Goal: Task Accomplishment & Management: Manage account settings

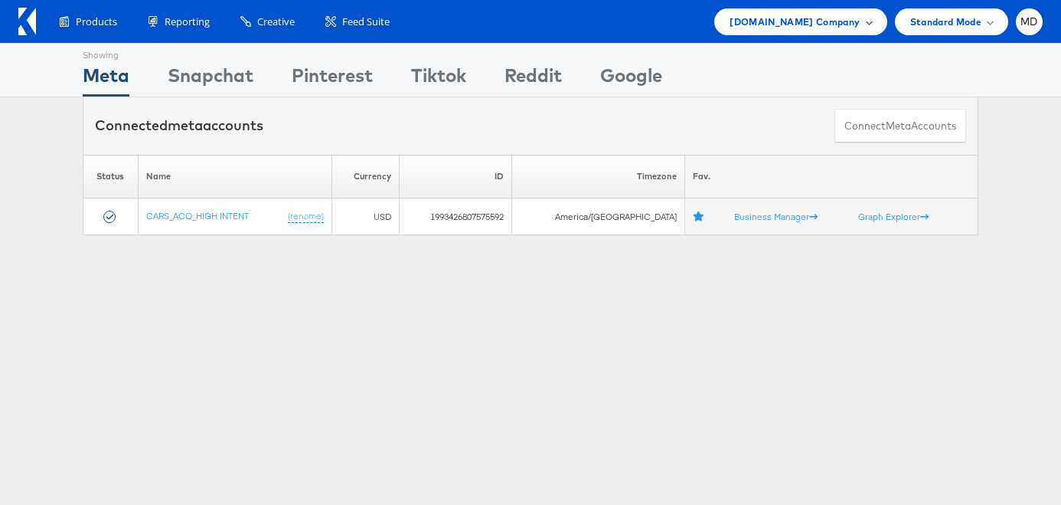
click at [870, 27] on div "Cars.com Company" at bounding box center [801, 22] width 142 height 16
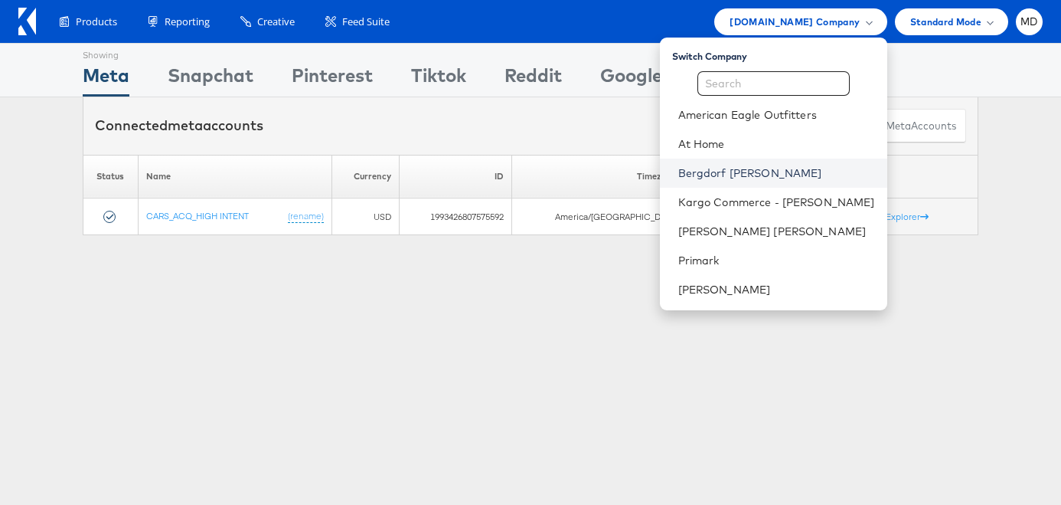
click at [747, 173] on link "Bergdorf Goodman" at bounding box center [777, 172] width 197 height 15
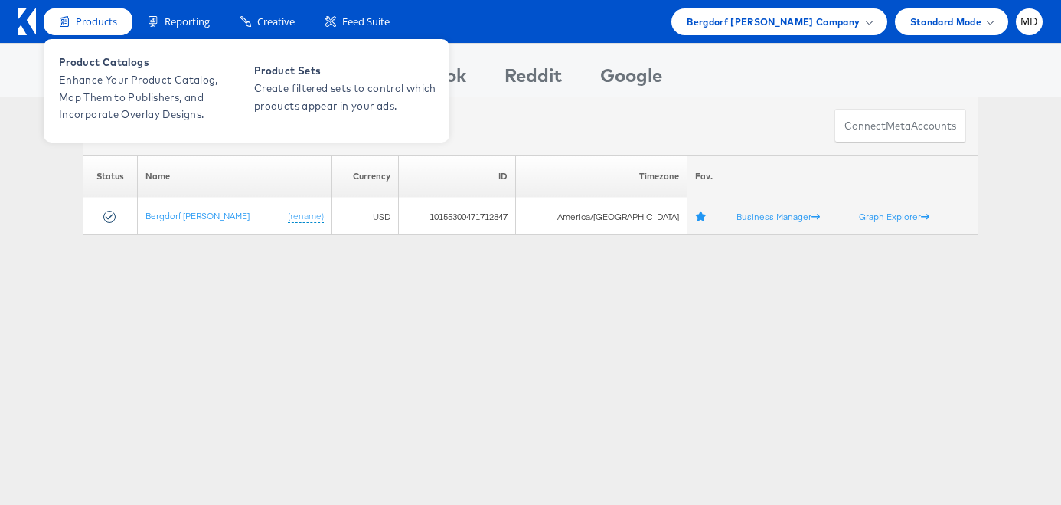
click at [93, 18] on span "Products" at bounding box center [96, 22] width 41 height 15
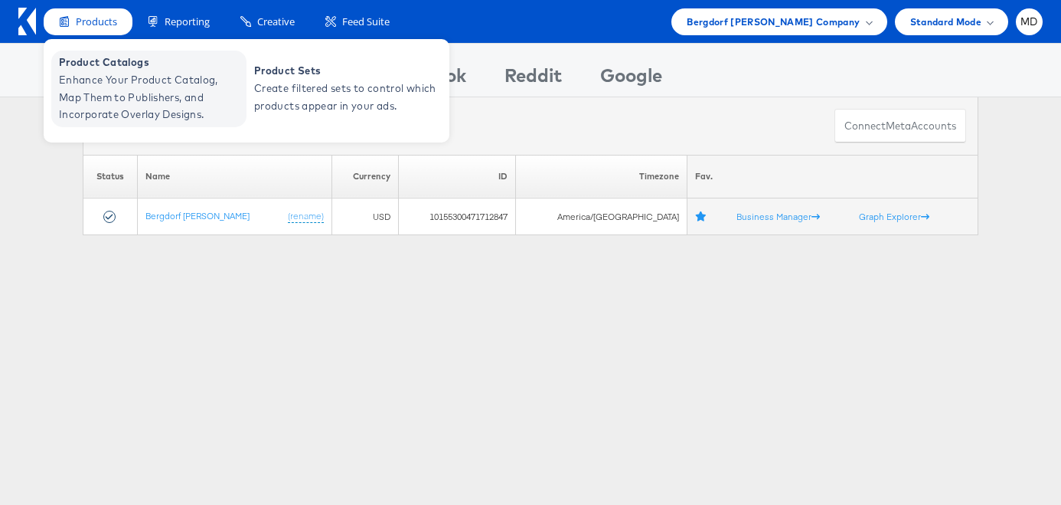
click at [115, 100] on span "Enhance Your Product Catalog, Map Them to Publishers, and Incorporate Overlay D…" at bounding box center [151, 97] width 184 height 52
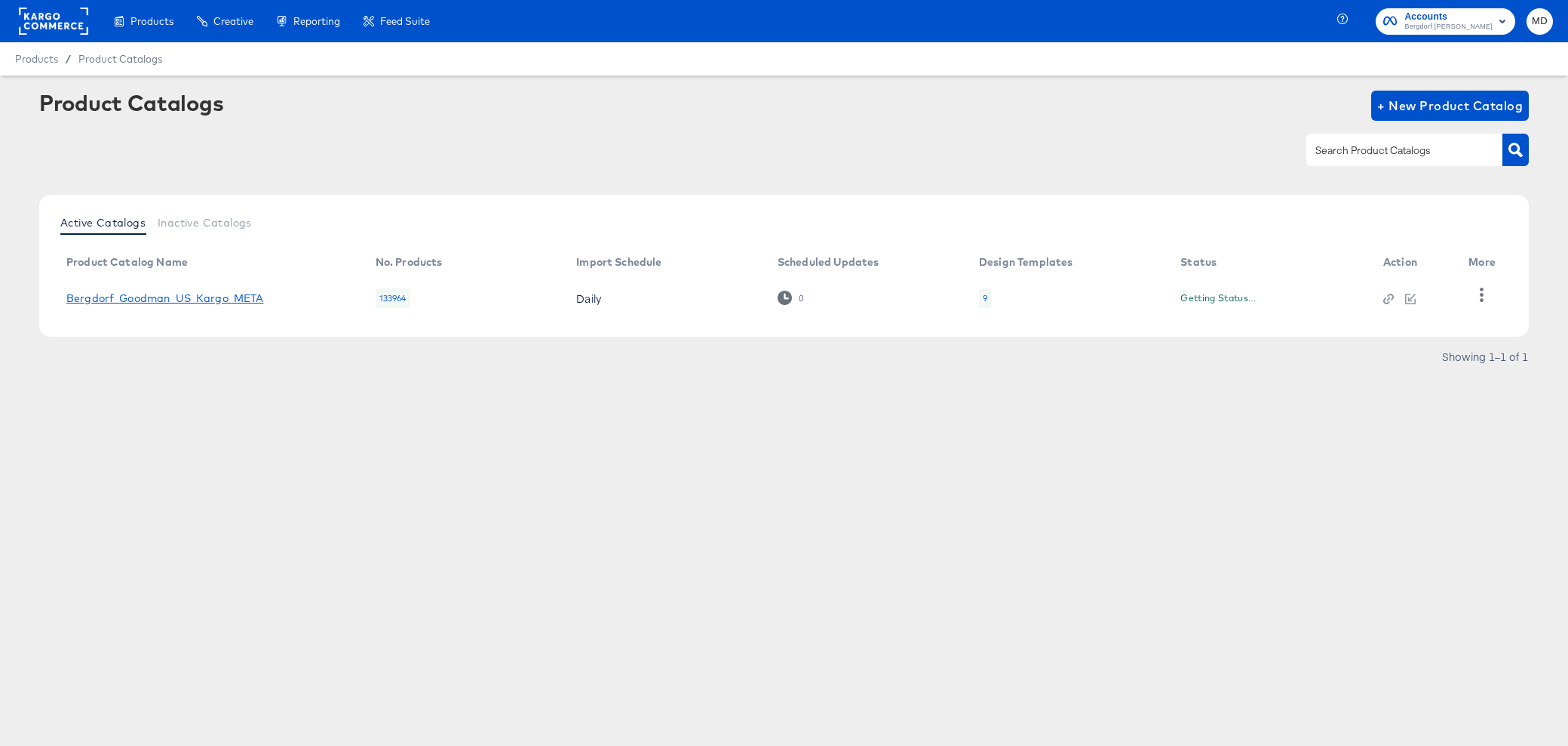
click at [192, 299] on link "Bergdorf_Goodman_US_Kargo_META" at bounding box center [164, 298] width 198 height 12
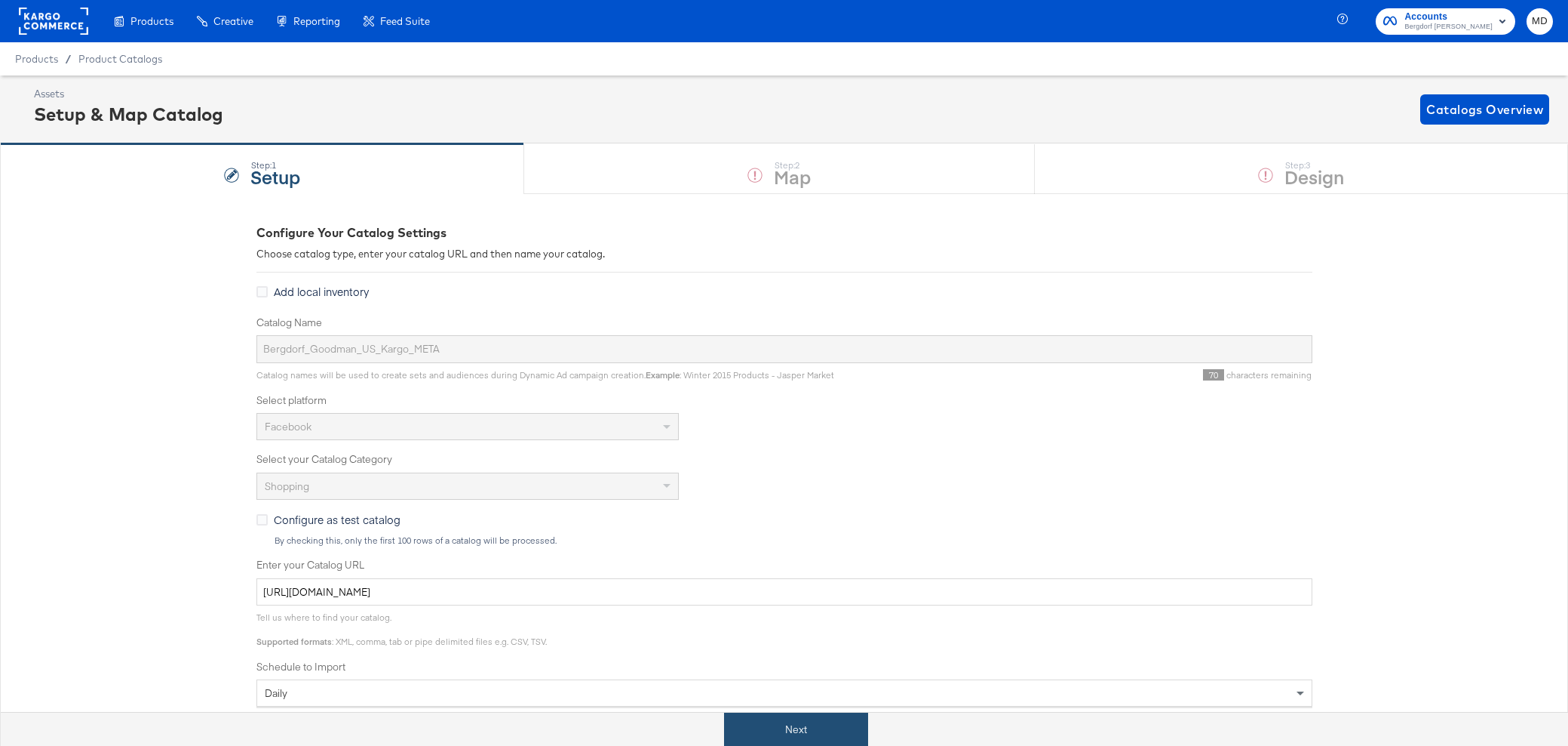
click at [835, 713] on button "Next" at bounding box center [796, 729] width 144 height 34
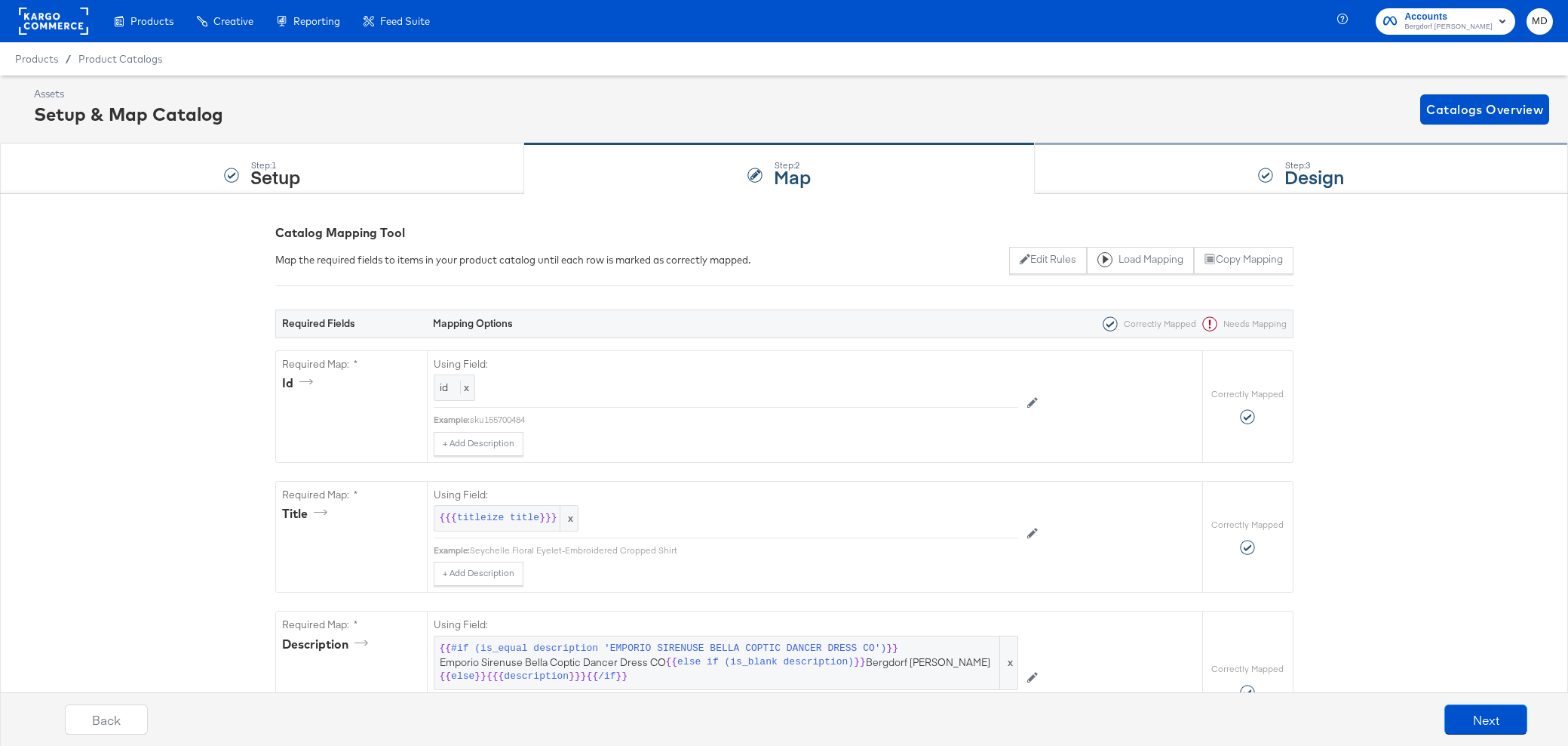
click at [1125, 166] on div "Step: 3 Design" at bounding box center [1301, 169] width 533 height 50
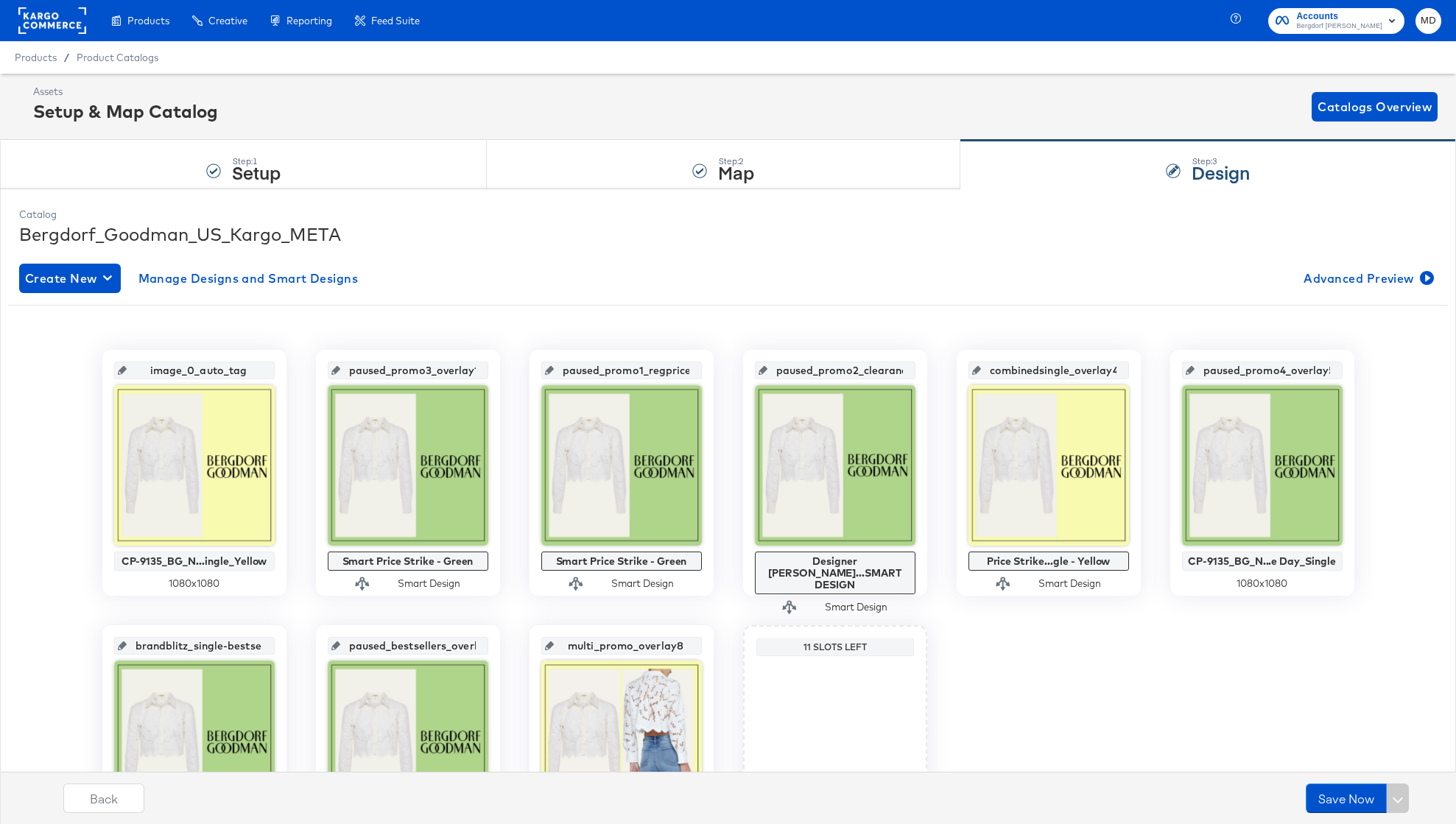
click at [1370, 39] on div "Accounts Bergdorf Goodman MD" at bounding box center [1345, 20] width 220 height 41
click at [1364, 27] on span "Bergdorf [PERSON_NAME]" at bounding box center [1340, 26] width 87 height 12
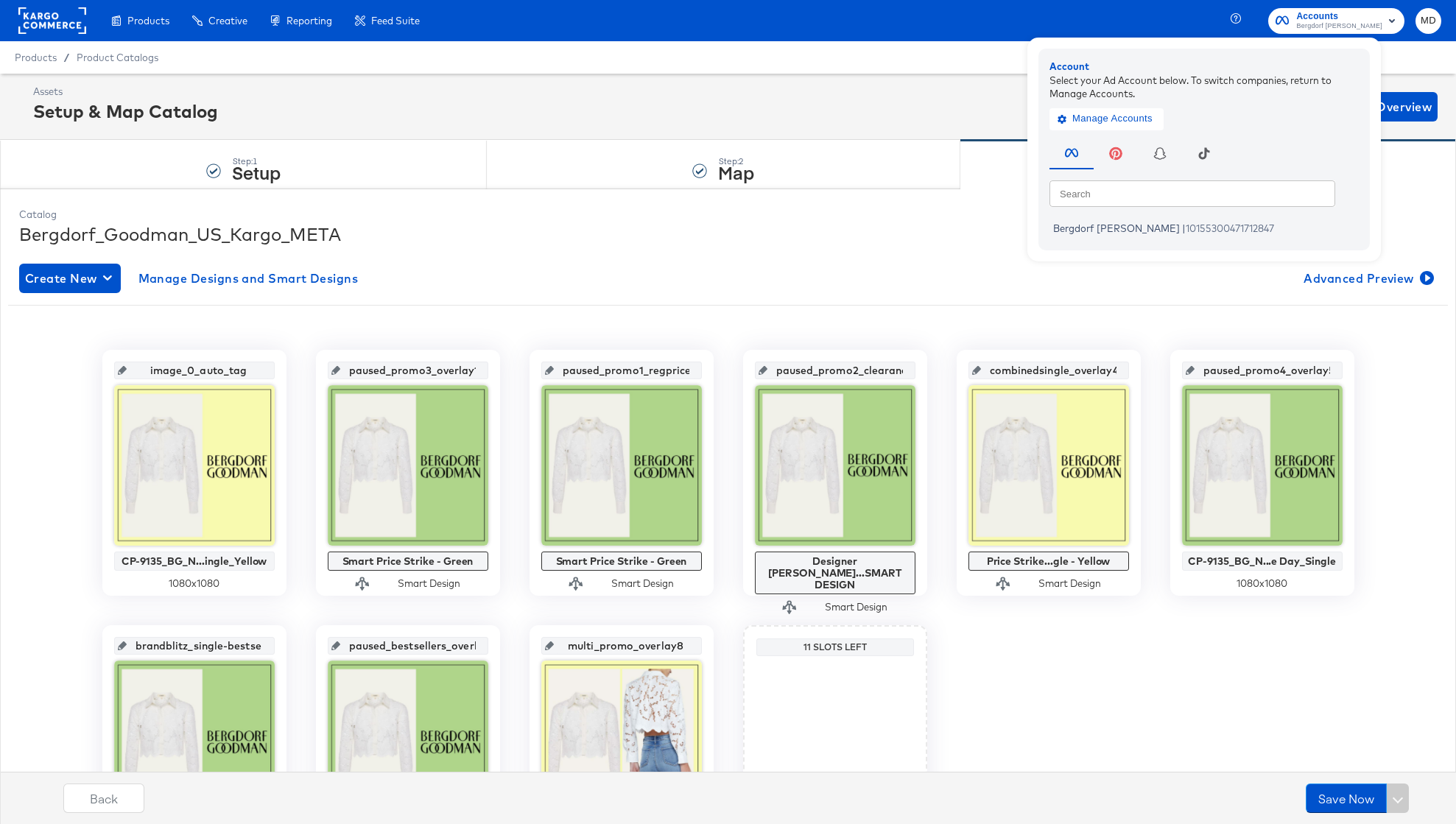
click at [75, 4] on div at bounding box center [52, 20] width 67 height 41
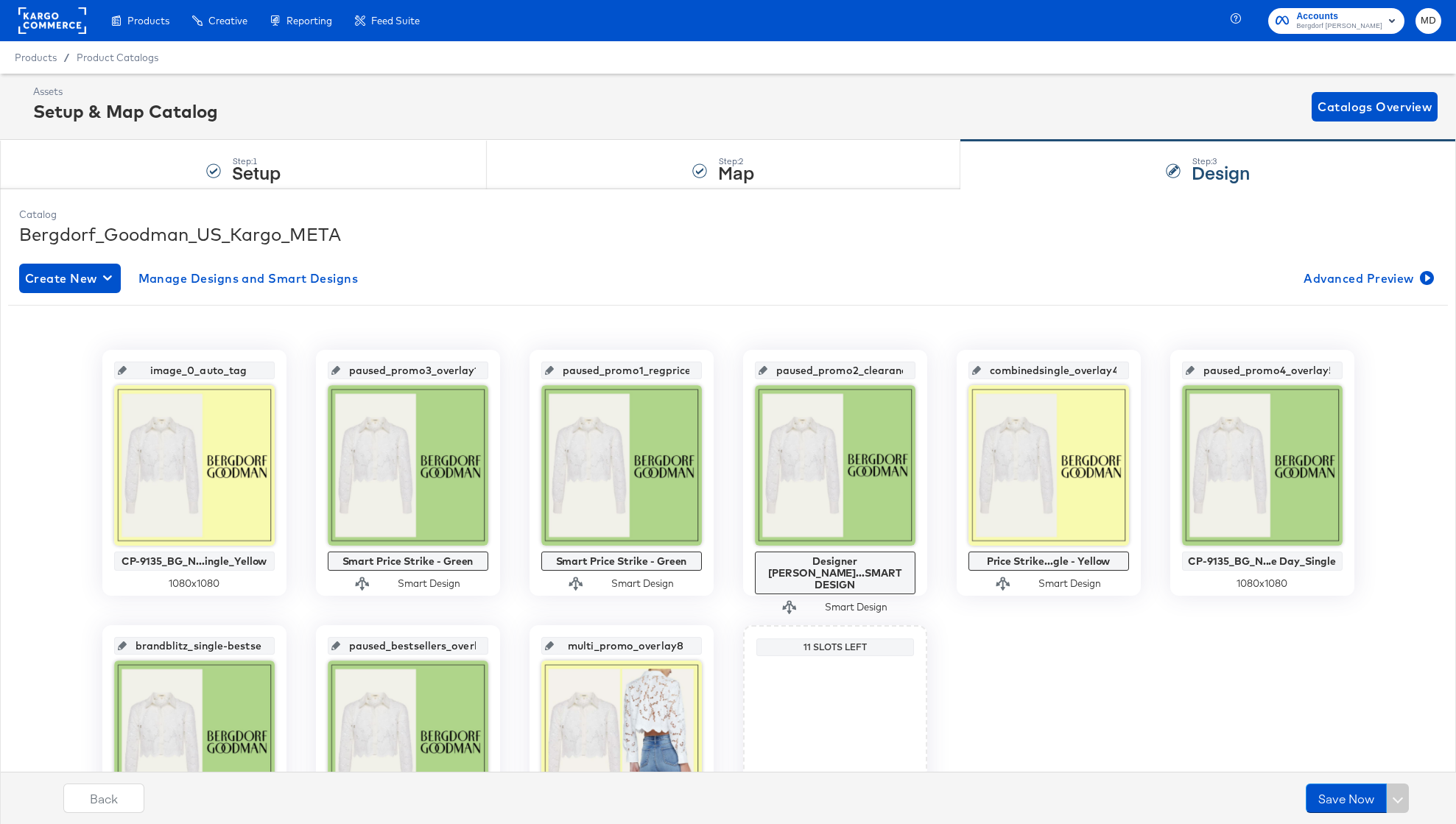
click at [73, 17] on rect at bounding box center [52, 21] width 67 height 27
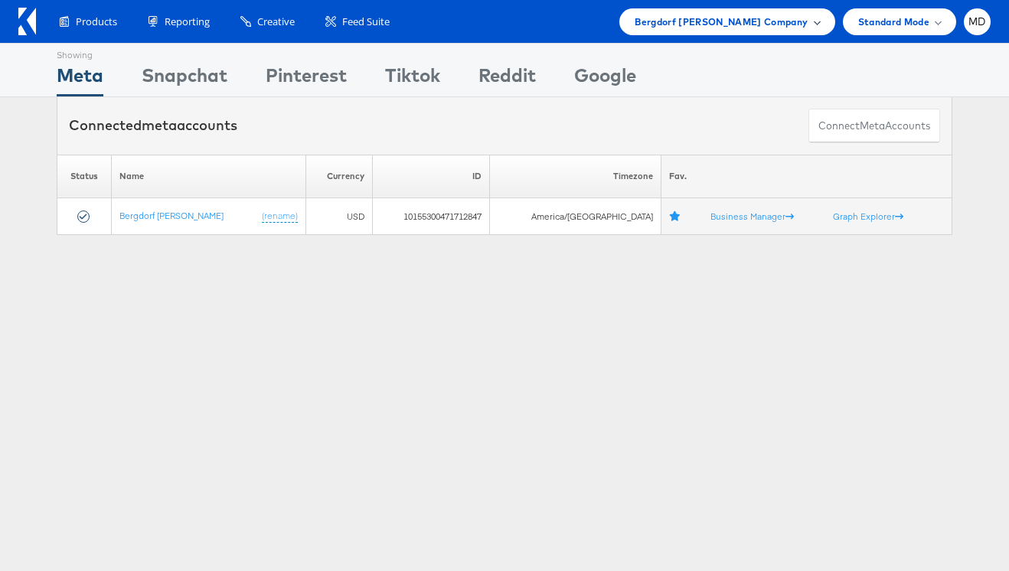
click at [765, 25] on span "Bergdorf [PERSON_NAME] Company" at bounding box center [721, 22] width 173 height 16
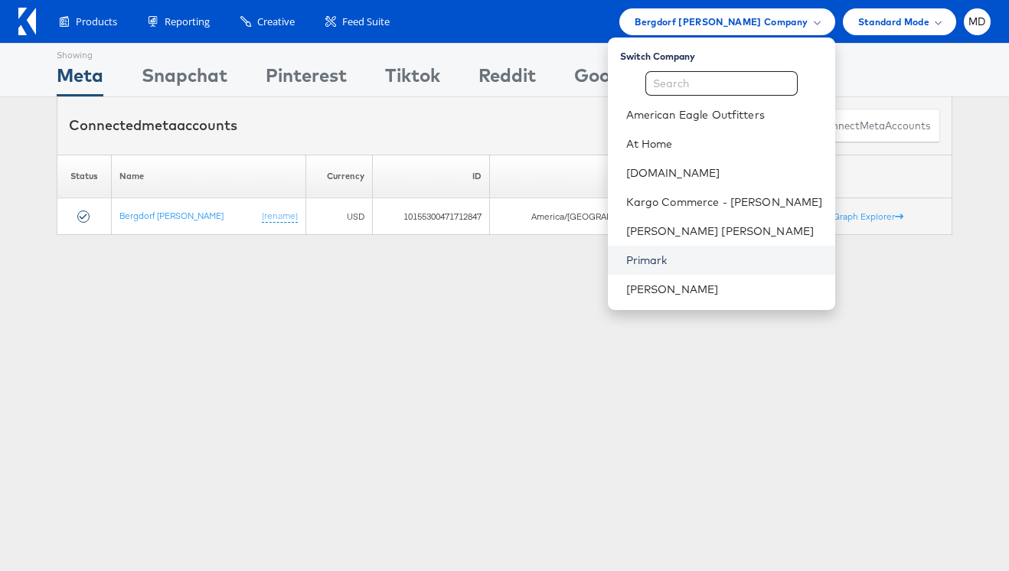
click at [678, 254] on link "Primark" at bounding box center [724, 260] width 197 height 15
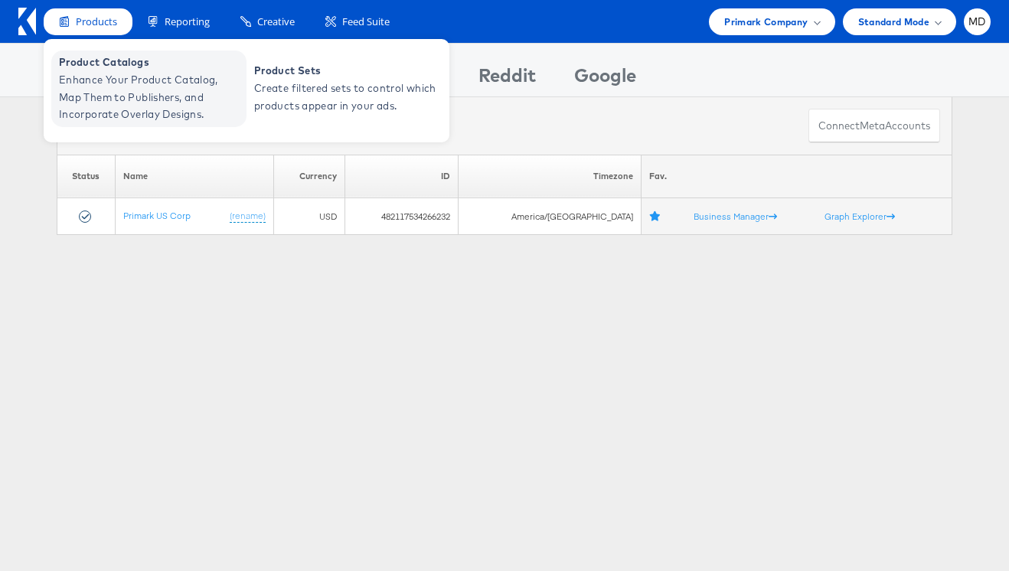
click at [104, 100] on span "Enhance Your Product Catalog, Map Them to Publishers, and Incorporate Overlay D…" at bounding box center [151, 97] width 184 height 52
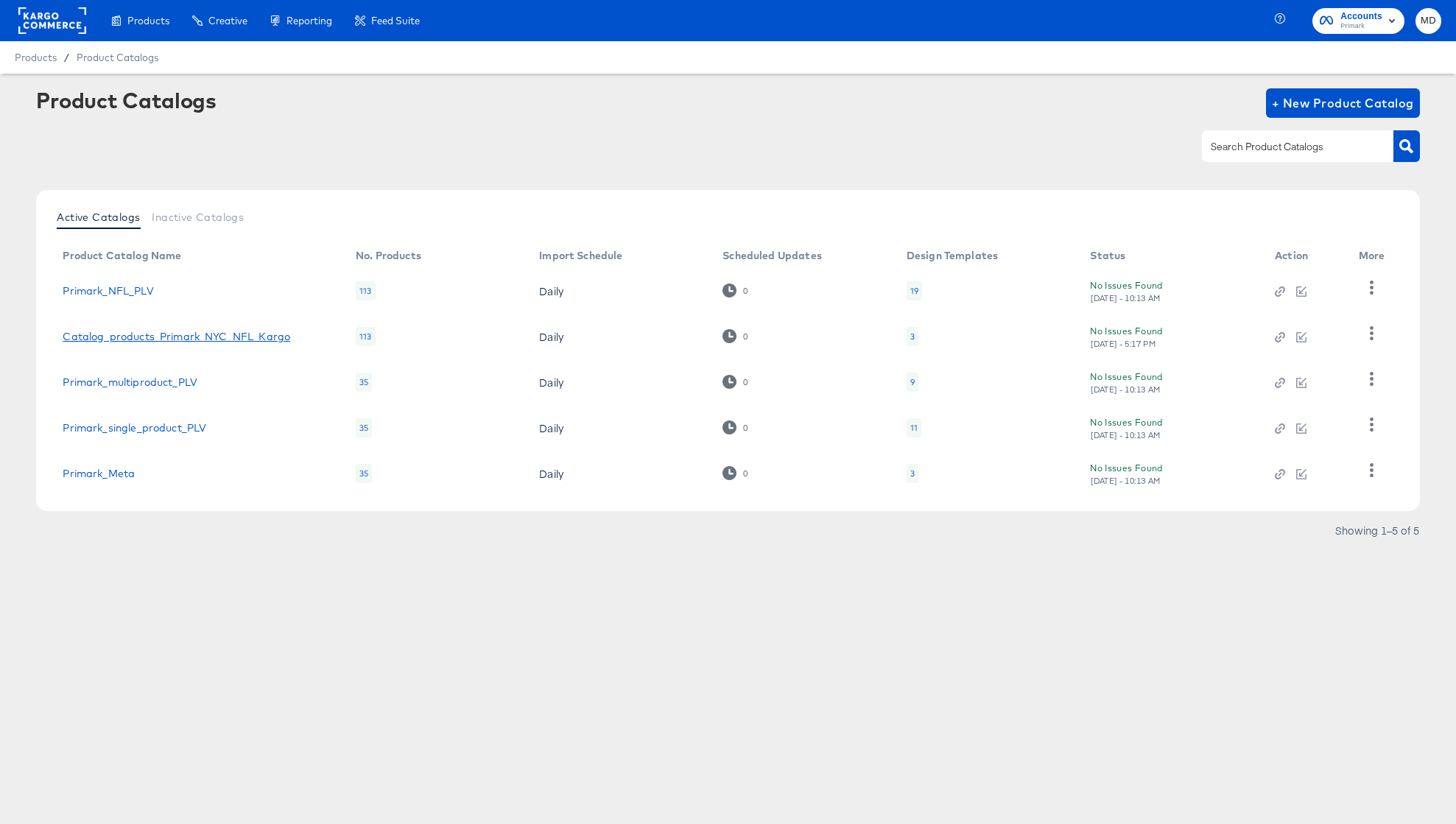
click at [99, 335] on link "Catalog_products_Primark_NYC_NFL_Kargo" at bounding box center [176, 337] width 228 height 12
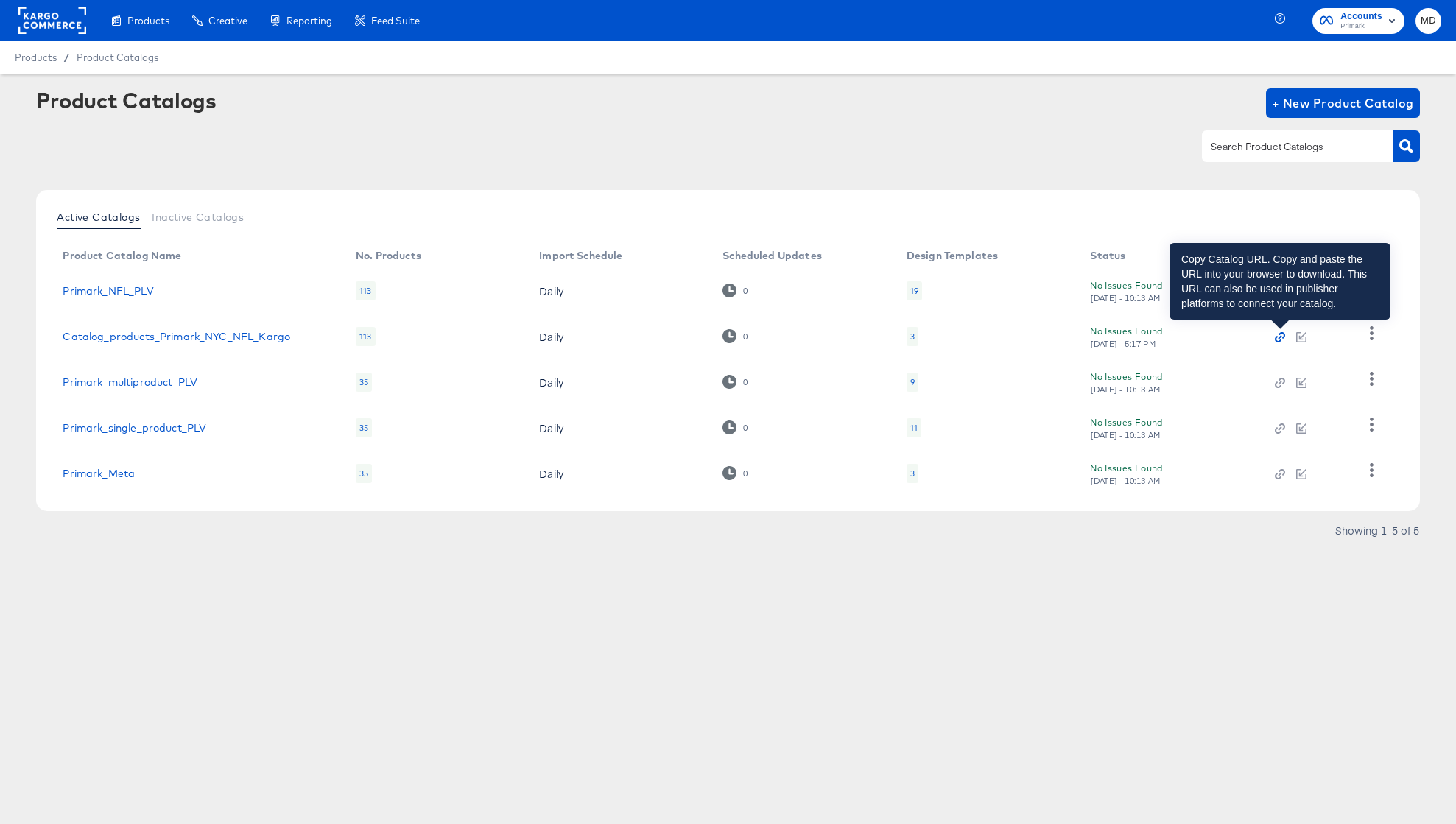
click at [1275, 335] on icon "button" at bounding box center [1280, 337] width 11 height 11
